Goal: Transaction & Acquisition: Book appointment/travel/reservation

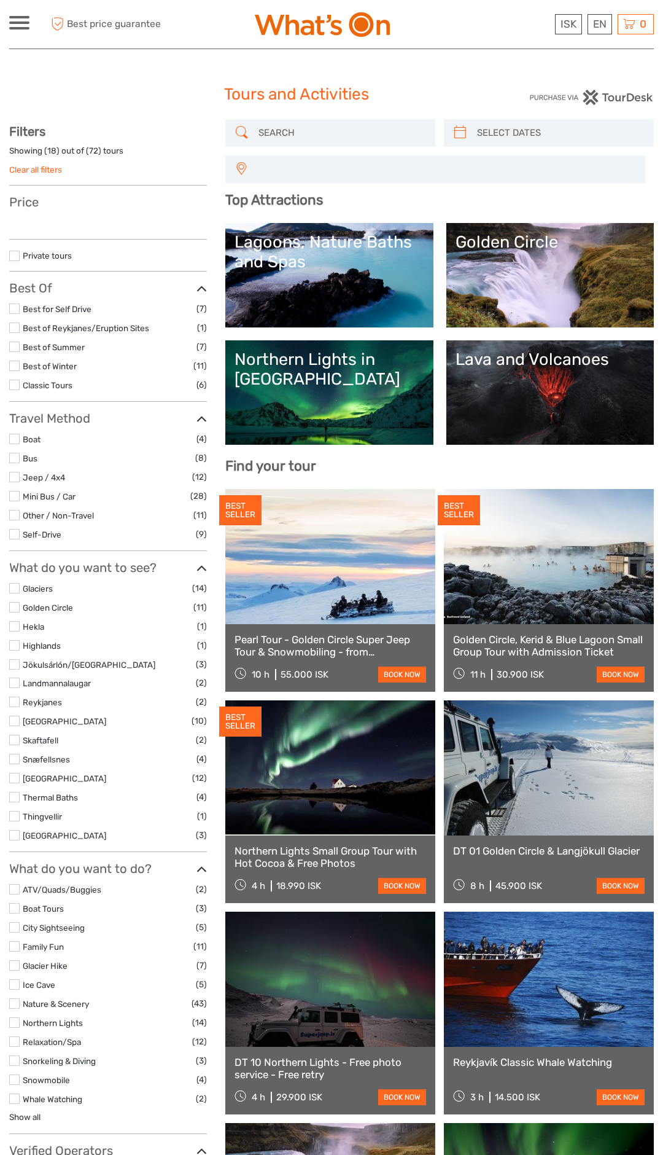
select select
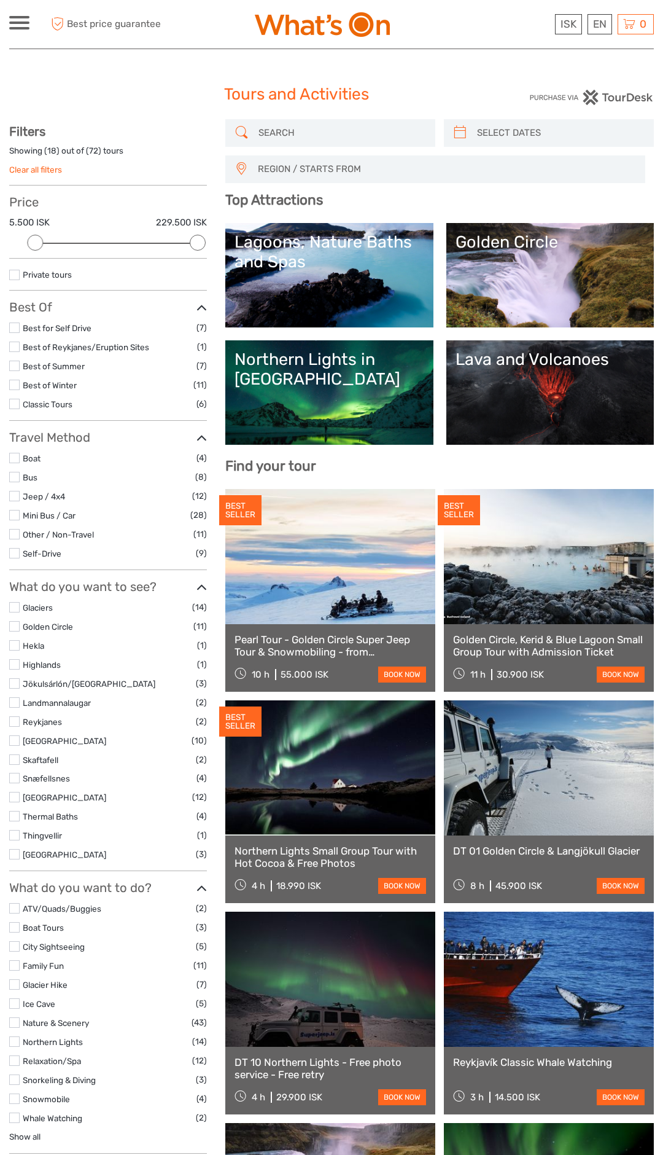
click at [287, 128] on input "search" at bounding box center [342, 132] width 176 height 21
click at [400, 884] on link "book now" at bounding box center [402, 886] width 48 height 16
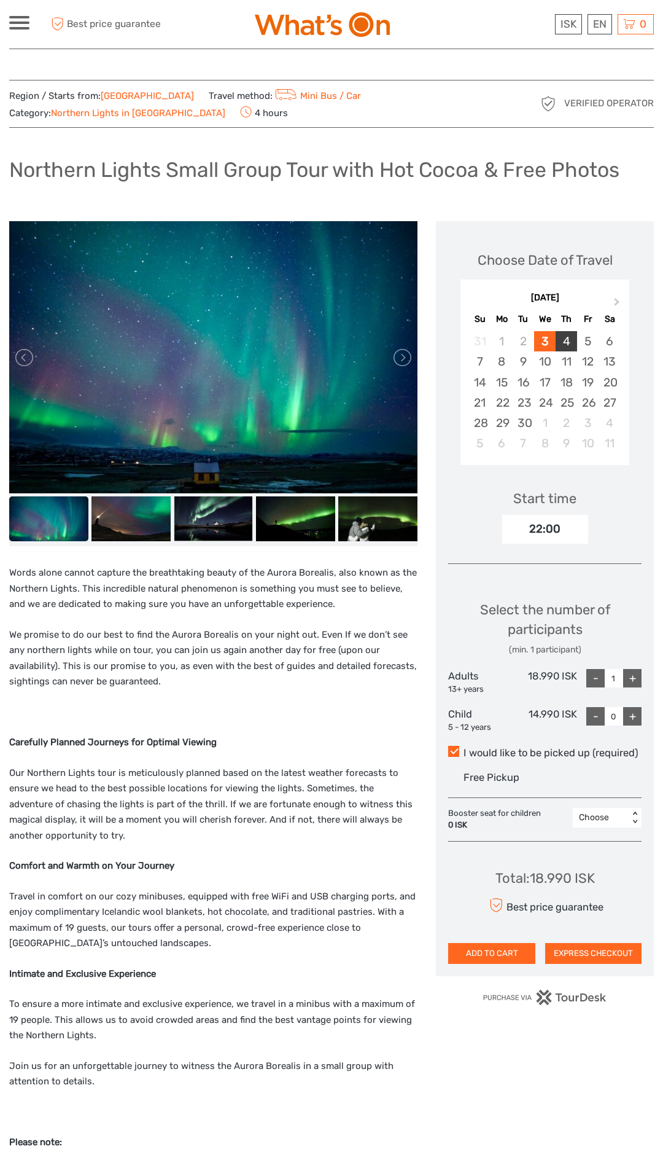
click at [567, 343] on div "4" at bounding box center [566, 341] width 21 height 20
